Goal: Transaction & Acquisition: Purchase product/service

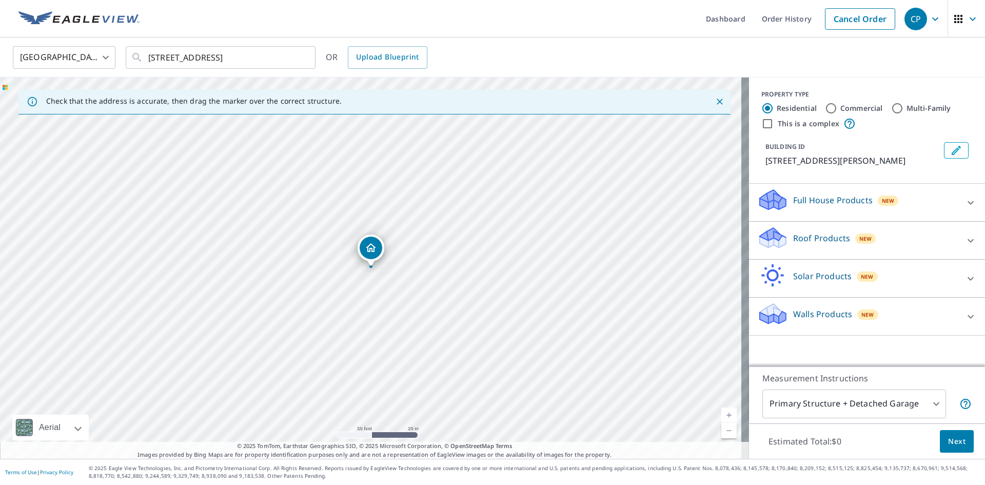
click at [323, 61] on div "[GEOGRAPHIC_DATA] [GEOGRAPHIC_DATA] ​ [STREET_ADDRESS] ​ OR Upload Blueprint" at bounding box center [489, 57] width 968 height 24
click at [283, 67] on input "[STREET_ADDRESS]" at bounding box center [221, 57] width 146 height 29
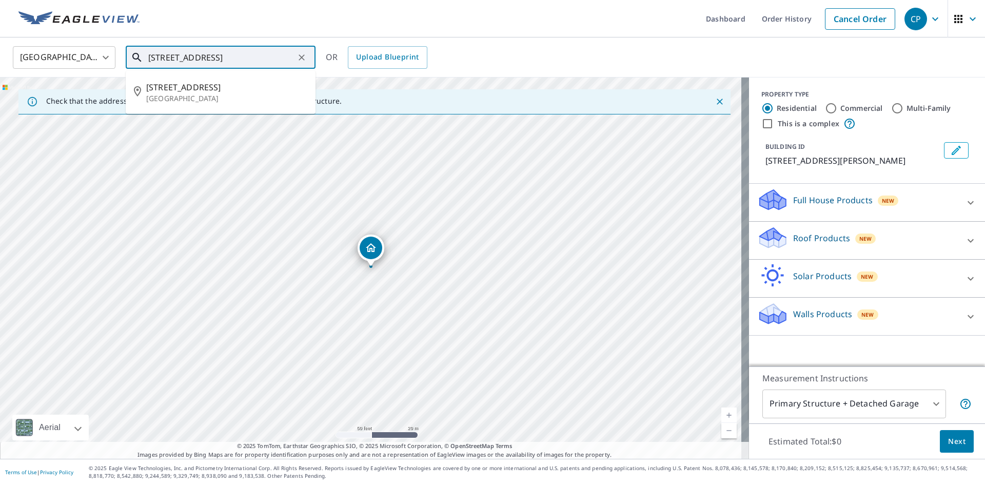
click at [283, 67] on input "[STREET_ADDRESS]" at bounding box center [221, 57] width 146 height 29
paste input "[STREET_ADDRESS]"
type input "[STREET_ADDRESS]"
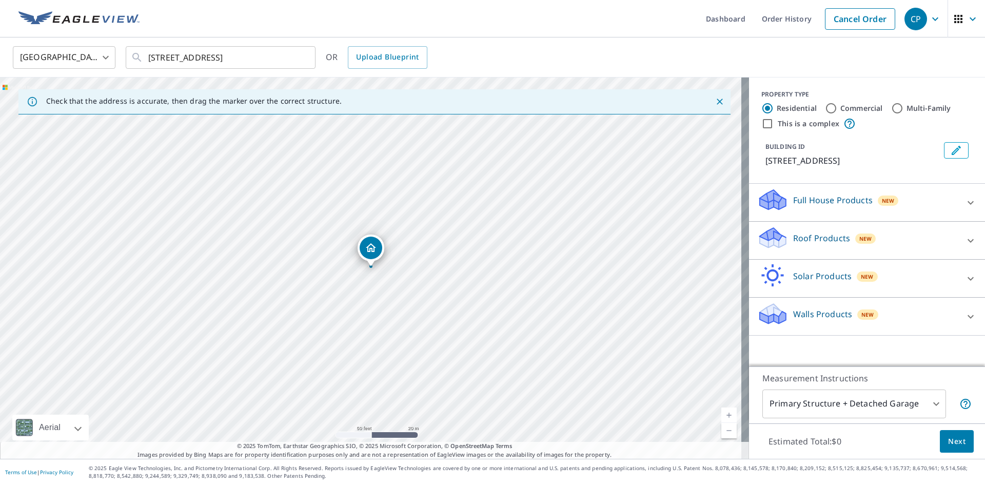
click at [933, 237] on div "Roof Products New" at bounding box center [858, 240] width 201 height 29
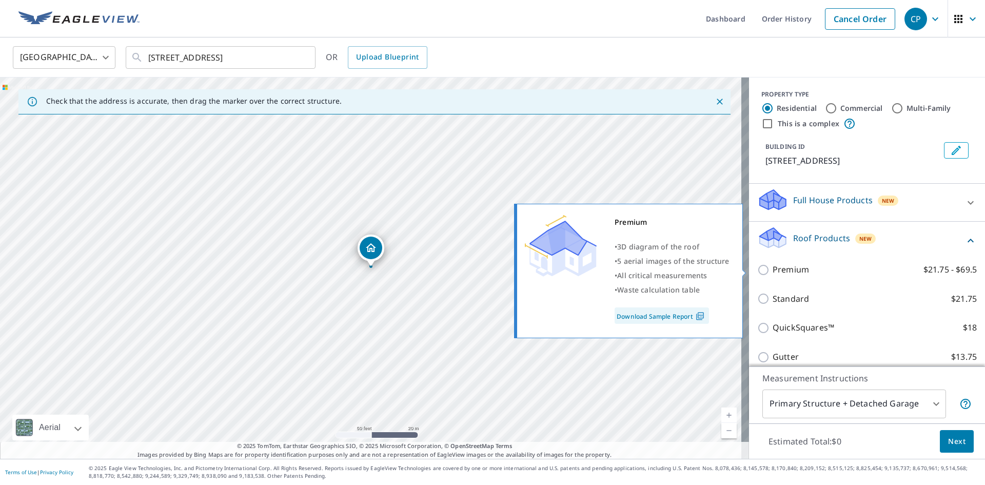
click at [799, 274] on p "Premium" at bounding box center [791, 269] width 36 height 13
click at [773, 274] on input "Premium $21.75 - $69.5" at bounding box center [765, 270] width 15 height 12
checkbox input "true"
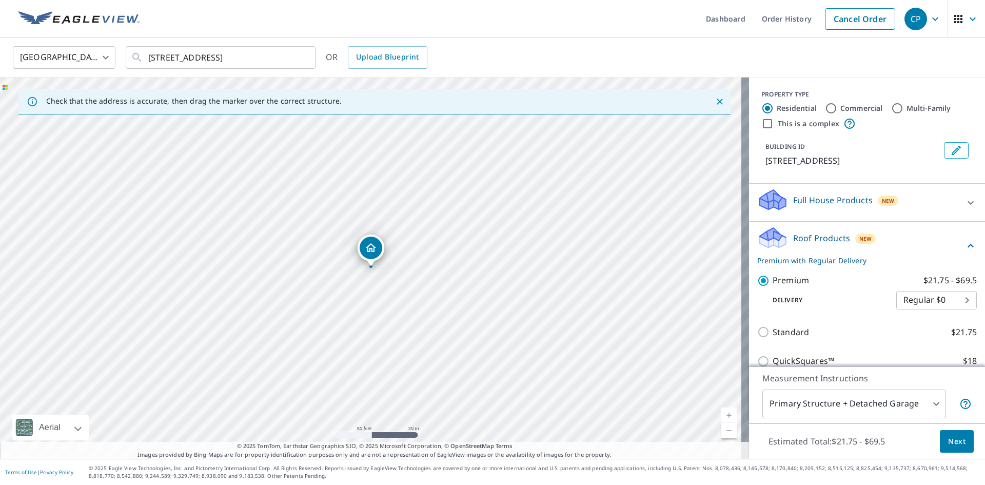
click at [950, 450] on button "Next" at bounding box center [957, 441] width 34 height 23
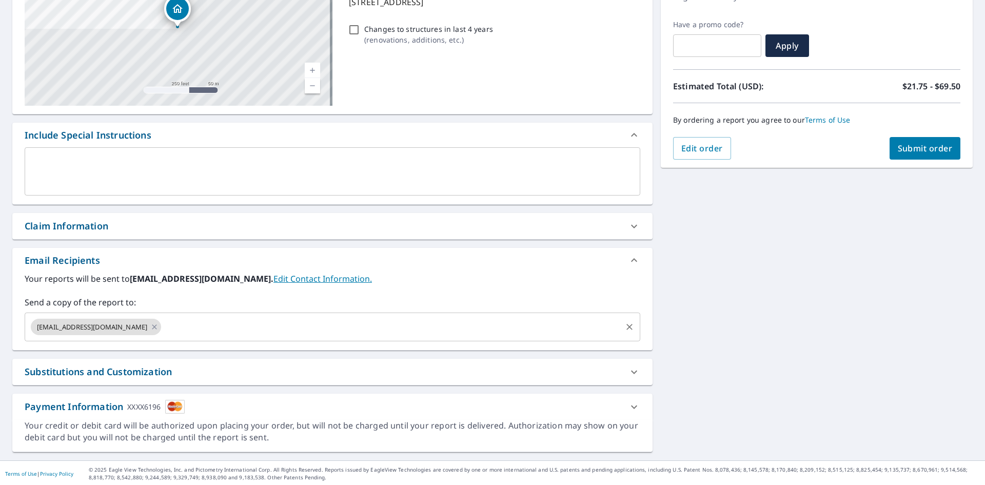
scroll to position [161, 0]
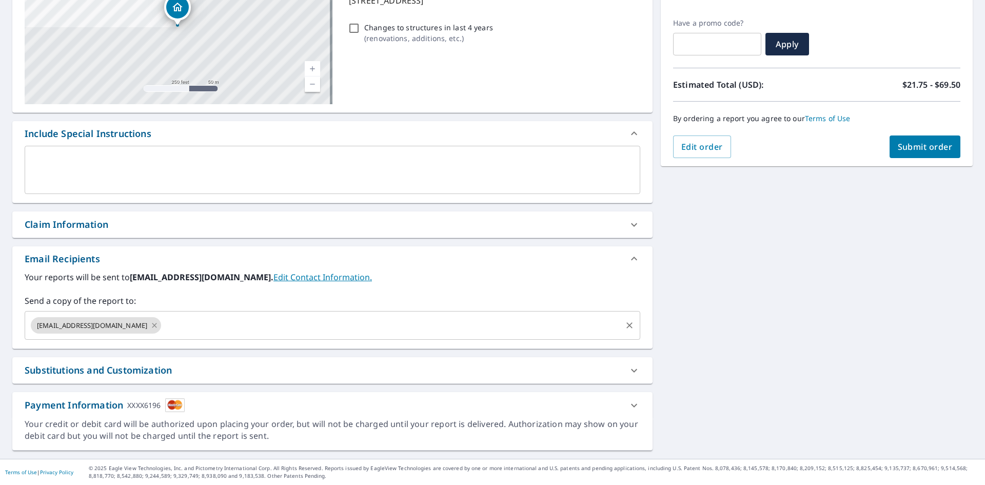
click at [150, 329] on icon at bounding box center [154, 325] width 8 height 11
checkbox input "true"
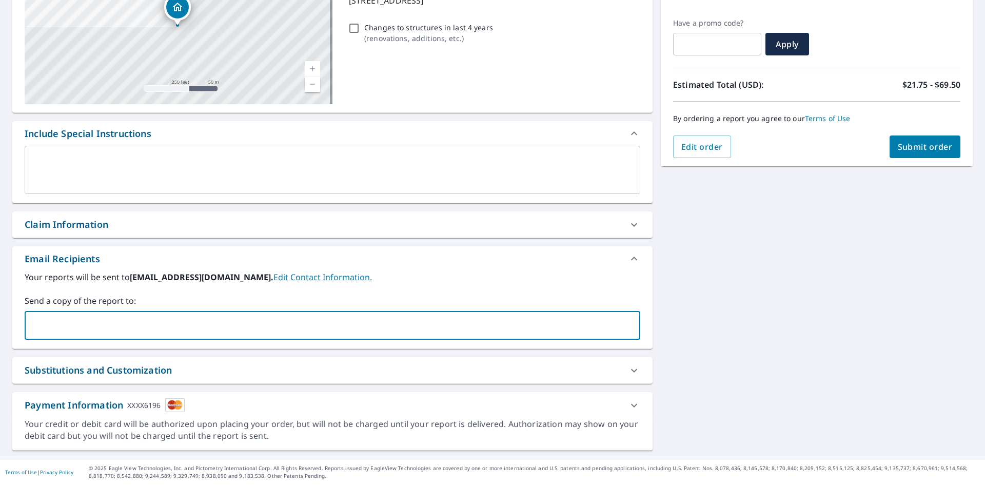
click at [148, 327] on input "text" at bounding box center [324, 326] width 591 height 20
type input "[PERSON_NAME][EMAIL_ADDRESS][DOMAIN_NAME]"
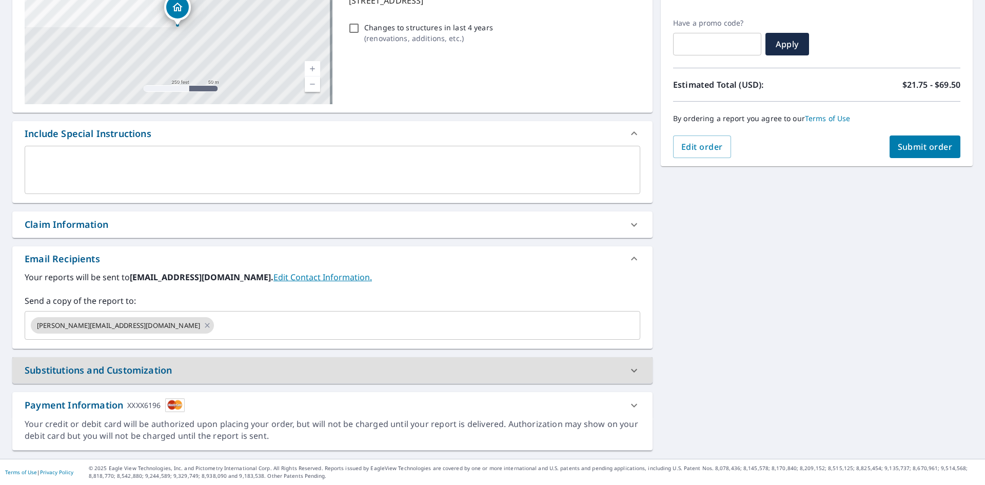
click at [910, 158] on button "Submit order" at bounding box center [925, 146] width 71 height 23
checkbox input "true"
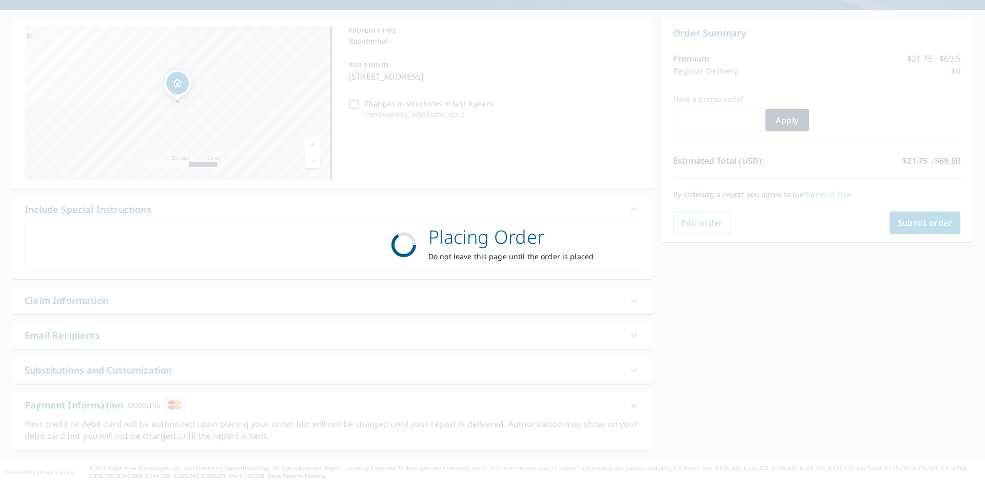
scroll to position [85, 0]
